Goal: Task Accomplishment & Management: Manage account settings

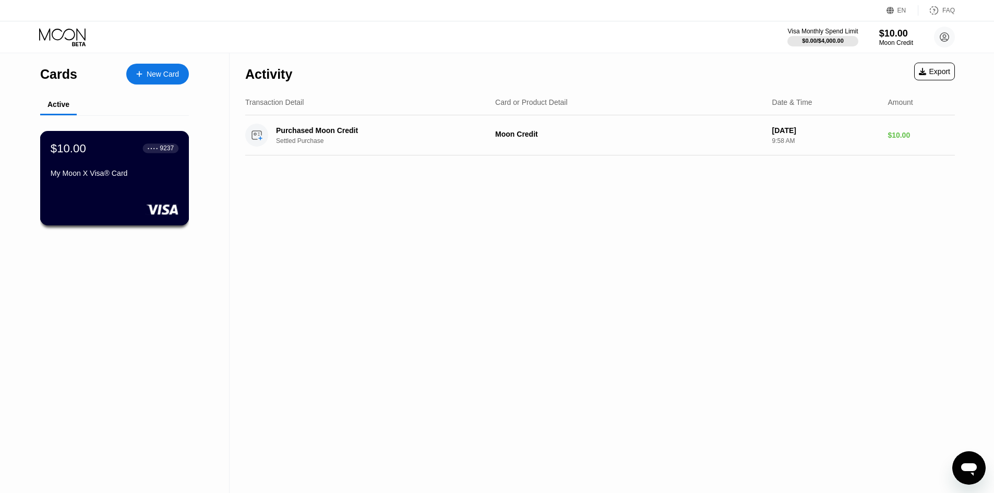
click at [132, 200] on div "$10.00 ● ● ● ● 9237 My Moon X Visa® Card" at bounding box center [114, 178] width 149 height 94
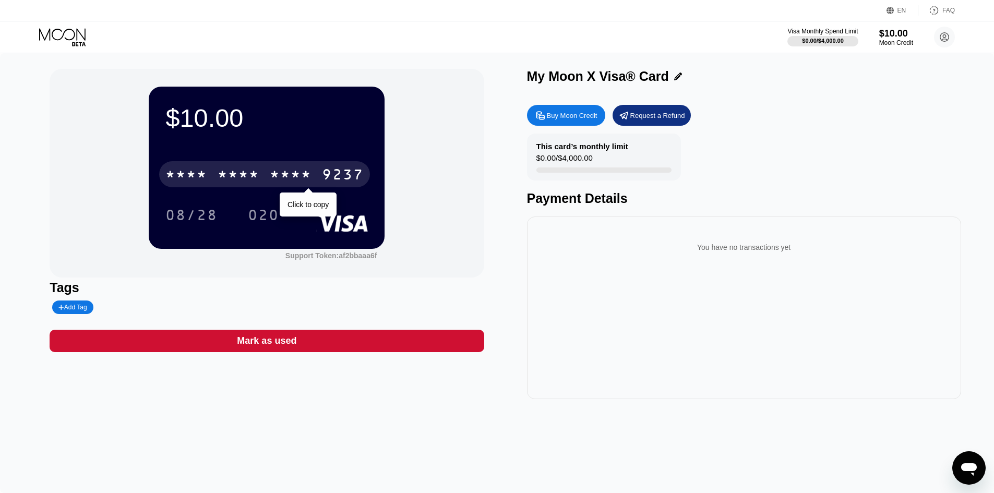
click at [245, 166] on div "* * * * * * * * * * * * 9237" at bounding box center [264, 174] width 211 height 26
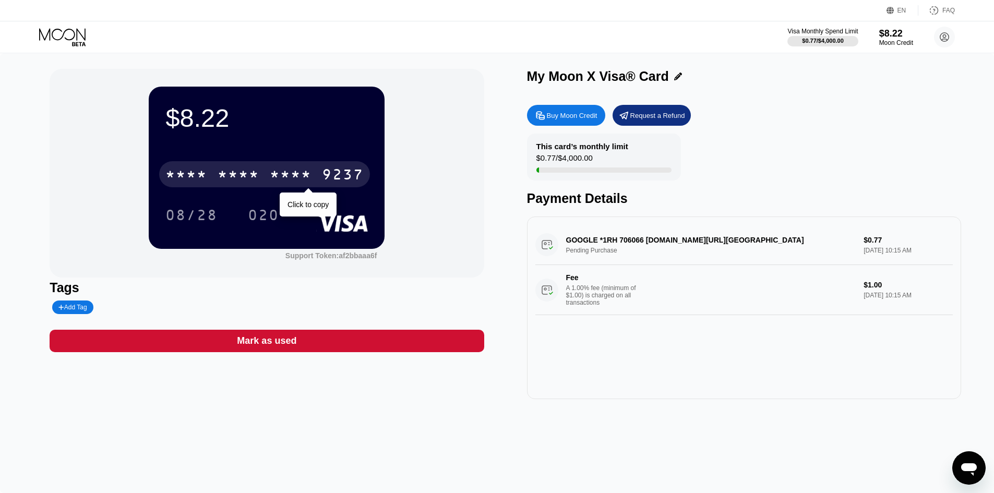
click at [284, 181] on div "* * * *" at bounding box center [291, 176] width 42 height 17
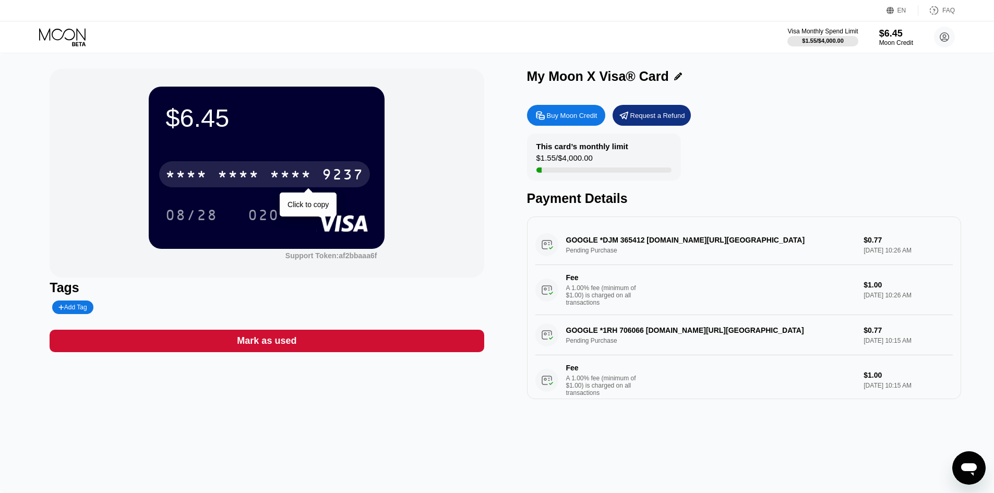
drag, startPoint x: 246, startPoint y: 169, endPoint x: 262, endPoint y: 184, distance: 21.8
click at [247, 169] on div "* * * * * * * * * * * * 9237" at bounding box center [264, 174] width 211 height 26
click at [221, 173] on div "* * * *" at bounding box center [239, 176] width 42 height 17
click at [214, 175] on div "* * * * * * * * * * * * 9237" at bounding box center [264, 174] width 211 height 26
click at [246, 168] on div "* * * * * * * * * * * * 9237" at bounding box center [264, 174] width 211 height 26
